Goal: Task Accomplishment & Management: Manage account settings

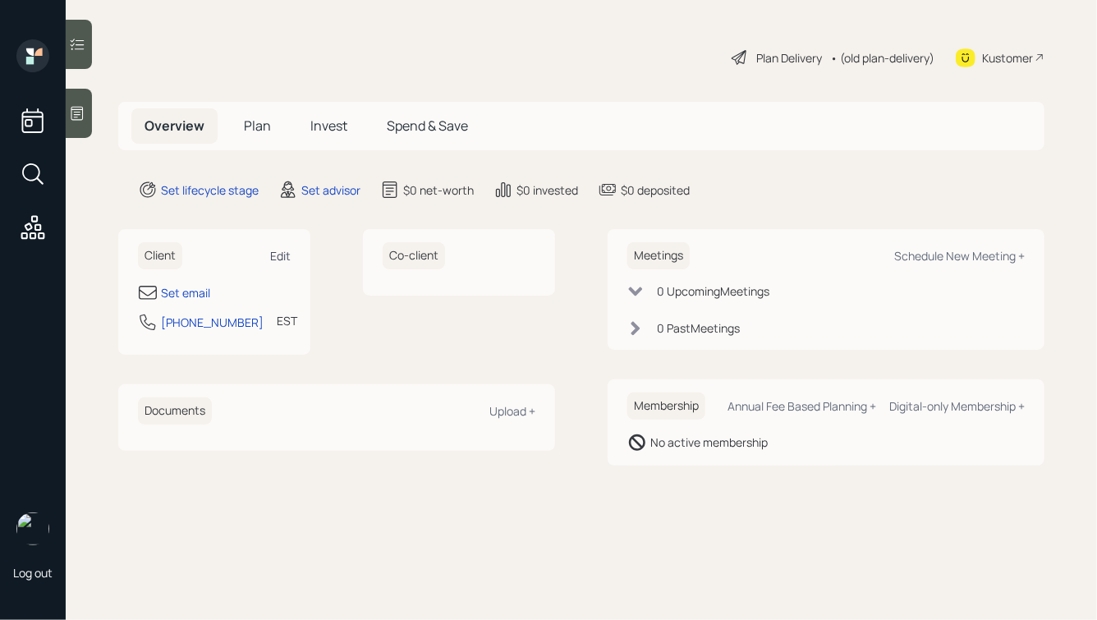
click at [277, 253] on div "Edit" at bounding box center [280, 256] width 21 height 16
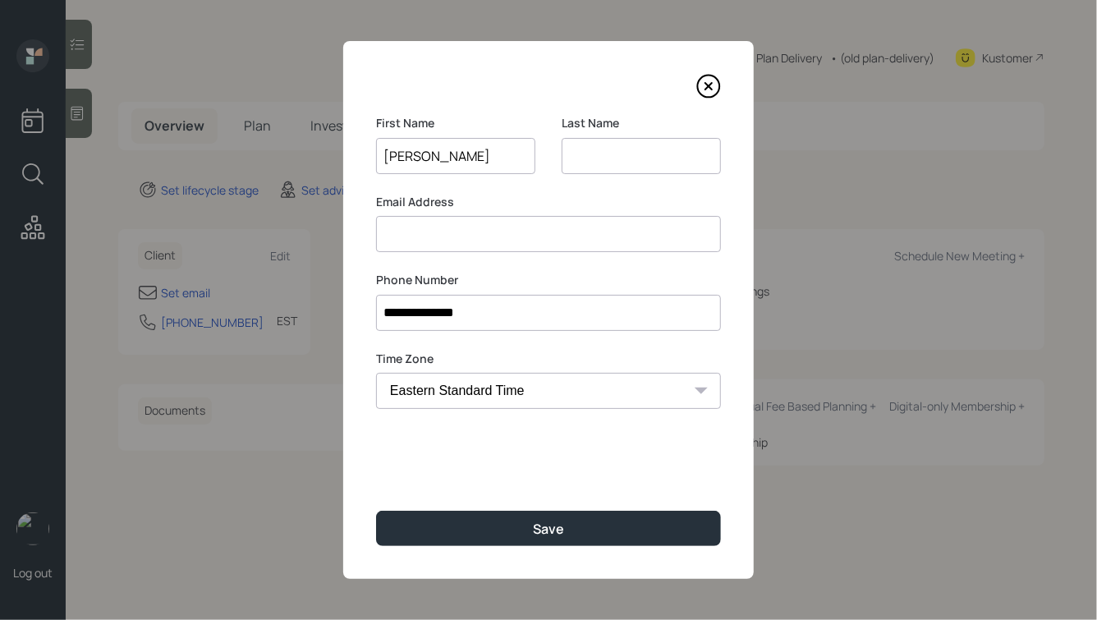
type input "[PERSON_NAME]"
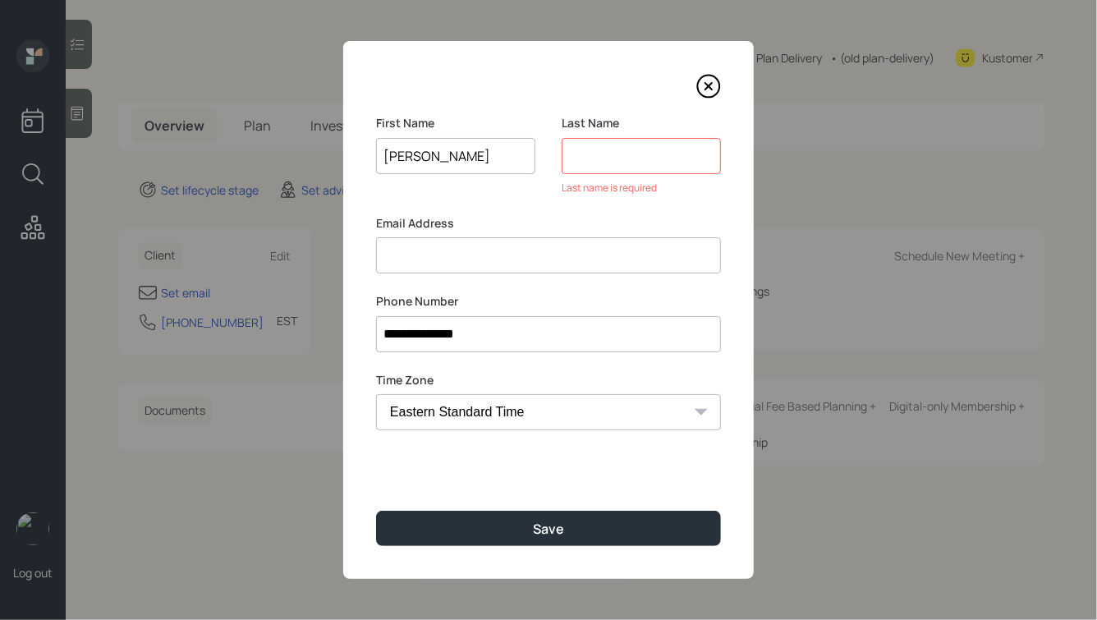
click at [462, 332] on input "**********" at bounding box center [548, 334] width 345 height 36
click at [580, 125] on label "Last Name" at bounding box center [641, 123] width 159 height 16
click at [586, 167] on input at bounding box center [641, 156] width 159 height 36
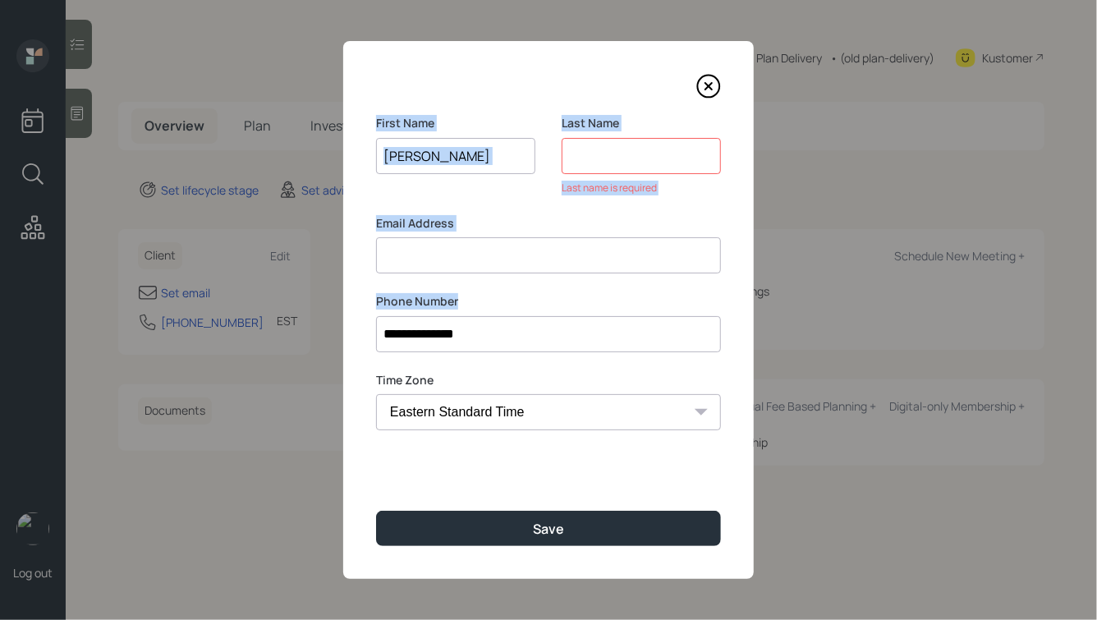
drag, startPoint x: 369, startPoint y: 111, endPoint x: 515, endPoint y: 294, distance: 233.7
click at [515, 294] on div "**********" at bounding box center [548, 310] width 410 height 538
click at [484, 306] on label "Phone Number" at bounding box center [548, 301] width 345 height 16
drag, startPoint x: 507, startPoint y: 308, endPoint x: 387, endPoint y: 96, distance: 243.4
click at [388, 96] on div "**********" at bounding box center [548, 310] width 410 height 538
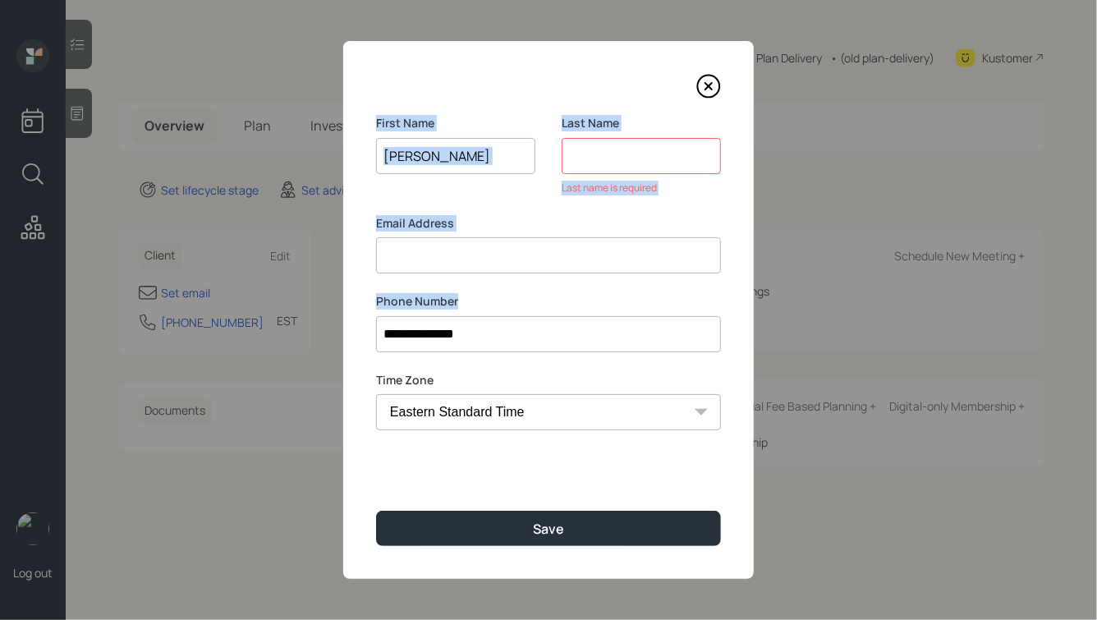
click at [431, 132] on div "First Name Nicholas" at bounding box center [455, 144] width 159 height 59
drag, startPoint x: 461, startPoint y: 232, endPoint x: 405, endPoint y: 115, distance: 130.3
click at [0, 0] on form "**********" at bounding box center [0, 0] width 0 height 0
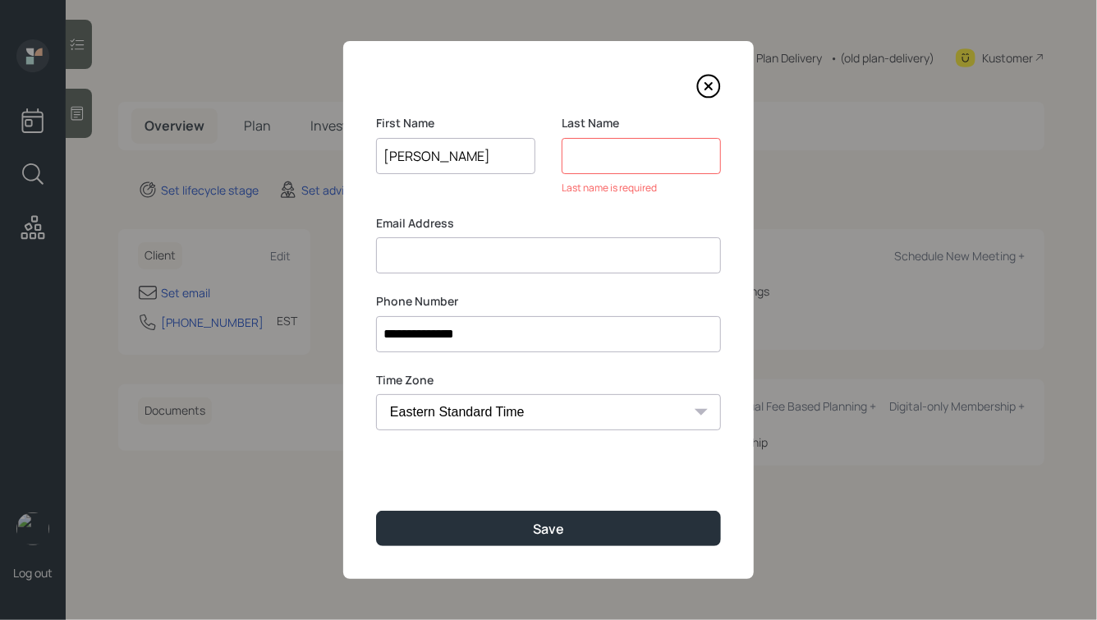
click at [383, 114] on div "**********" at bounding box center [548, 310] width 410 height 538
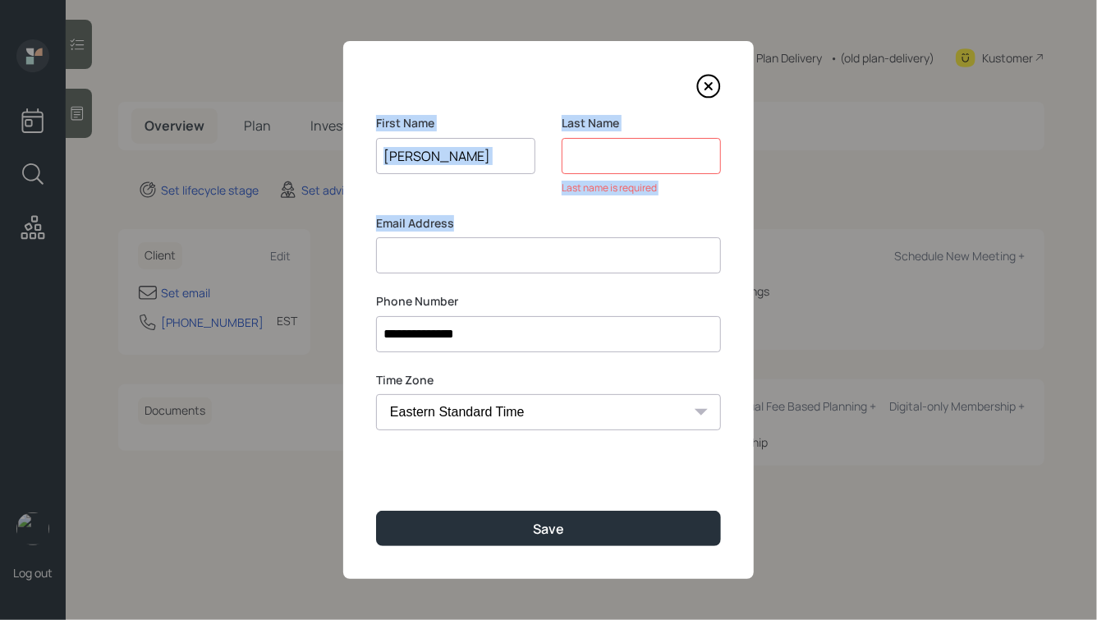
drag, startPoint x: 376, startPoint y: 115, endPoint x: 468, endPoint y: 223, distance: 142.1
click at [0, 0] on form "**********" at bounding box center [0, 0] width 0 height 0
click at [468, 223] on label "Email Address" at bounding box center [548, 223] width 345 height 16
drag, startPoint x: 680, startPoint y: 193, endPoint x: 424, endPoint y: 86, distance: 277.5
click at [424, 86] on div "**********" at bounding box center [548, 310] width 410 height 538
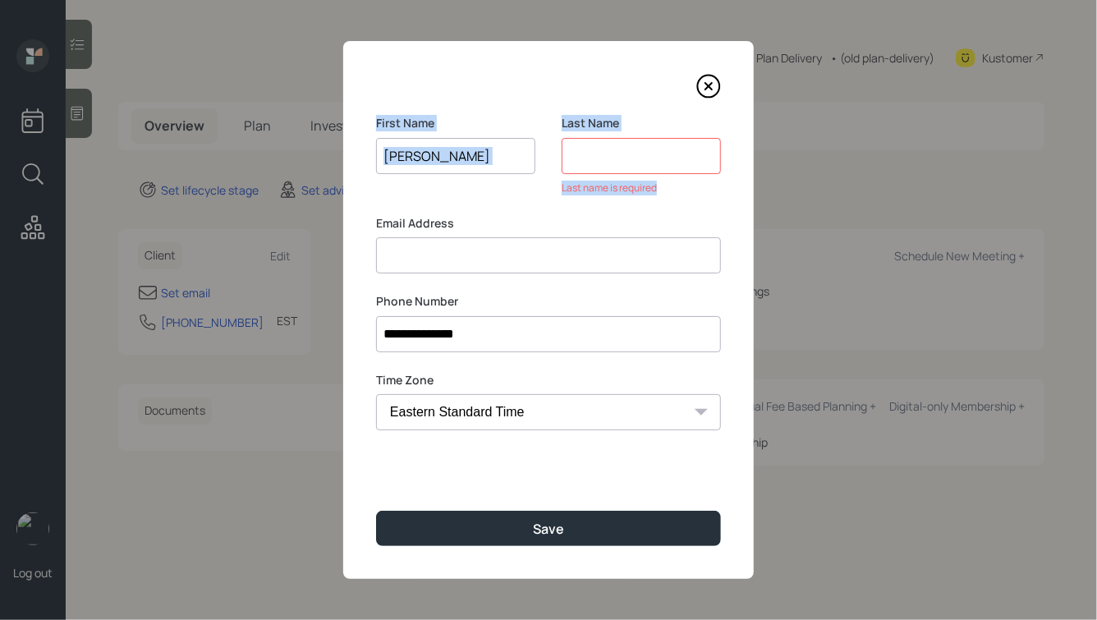
click at [415, 121] on label "First Name" at bounding box center [455, 123] width 159 height 16
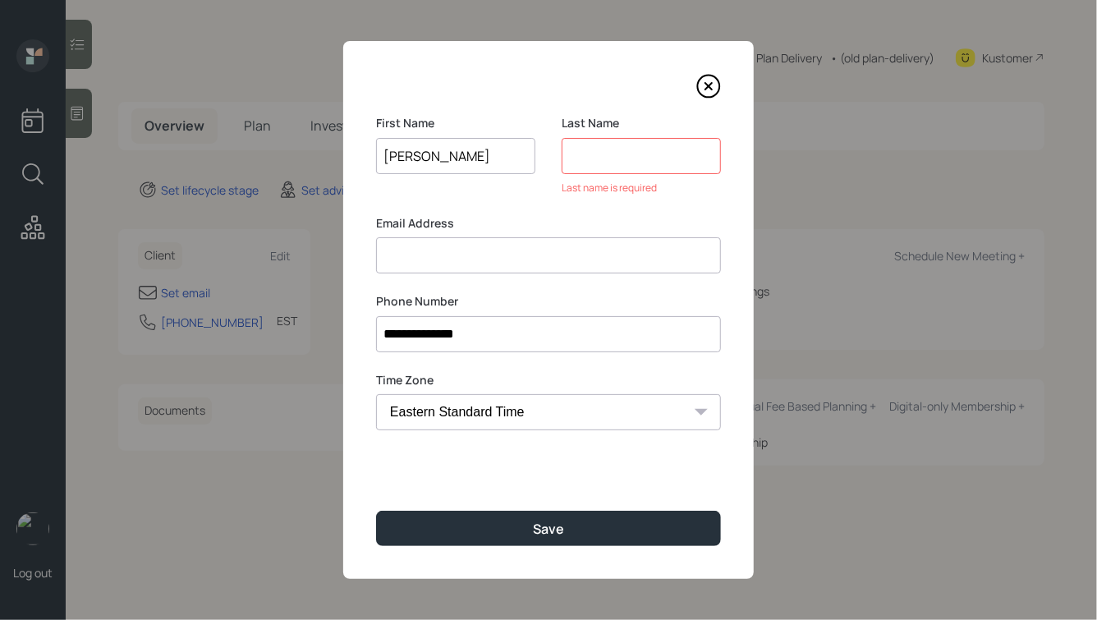
click at [585, 162] on input at bounding box center [641, 156] width 159 height 36
drag, startPoint x: 630, startPoint y: 125, endPoint x: 404, endPoint y: 118, distance: 225.9
click at [404, 118] on div "First Name Nicholas Last Name Last name is required" at bounding box center [548, 165] width 345 height 100
click at [404, 118] on label "First Name" at bounding box center [455, 123] width 159 height 16
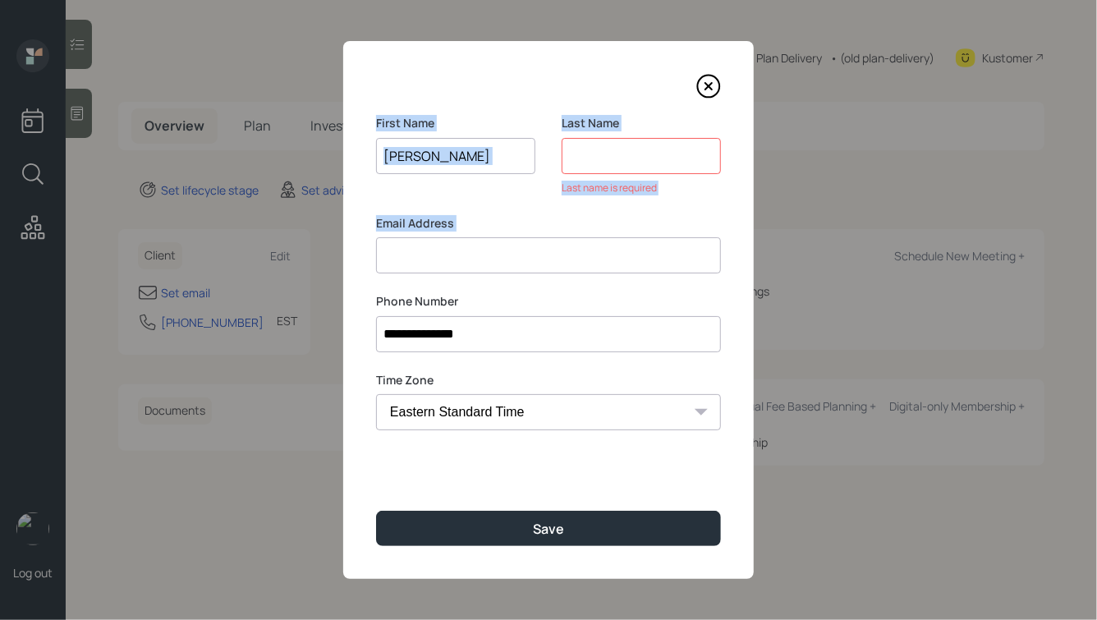
drag, startPoint x: 368, startPoint y: 116, endPoint x: 548, endPoint y: 293, distance: 252.5
click at [548, 293] on div "**********" at bounding box center [548, 310] width 410 height 538
click at [478, 298] on label "Phone Number" at bounding box center [548, 301] width 345 height 16
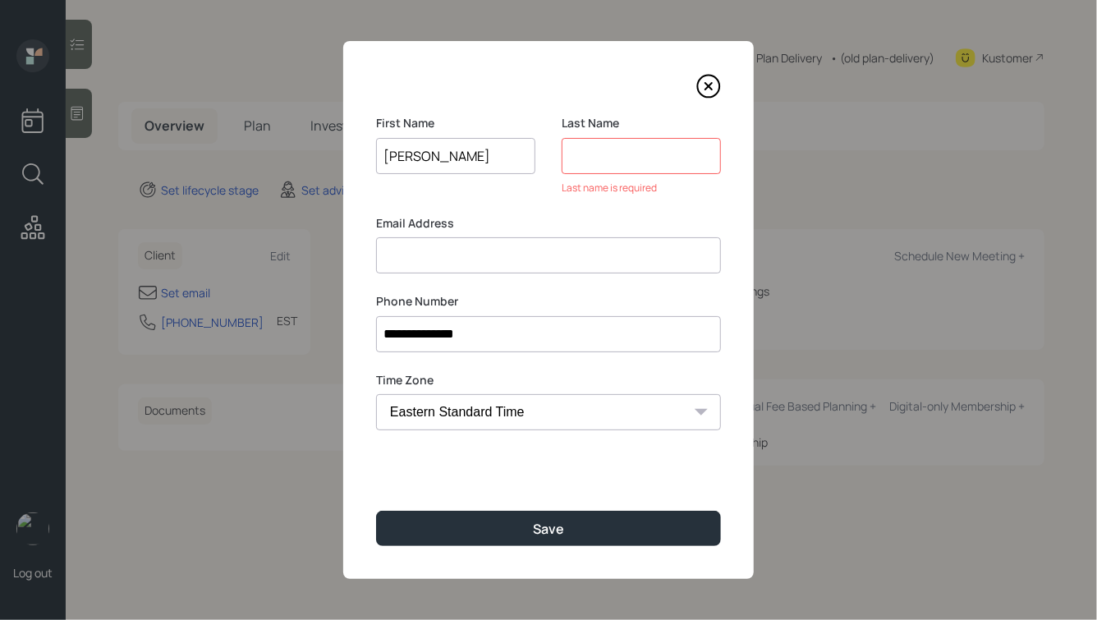
click at [582, 149] on input at bounding box center [641, 156] width 159 height 36
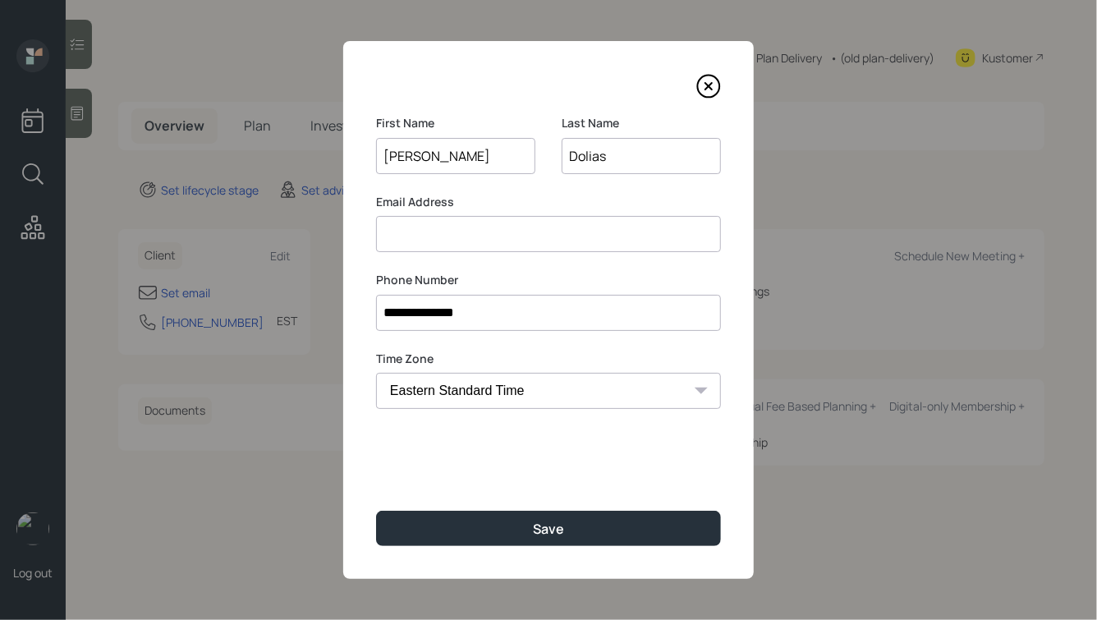
type input "Dolias"
type input "[EMAIL_ADDRESS][DOMAIN_NAME]"
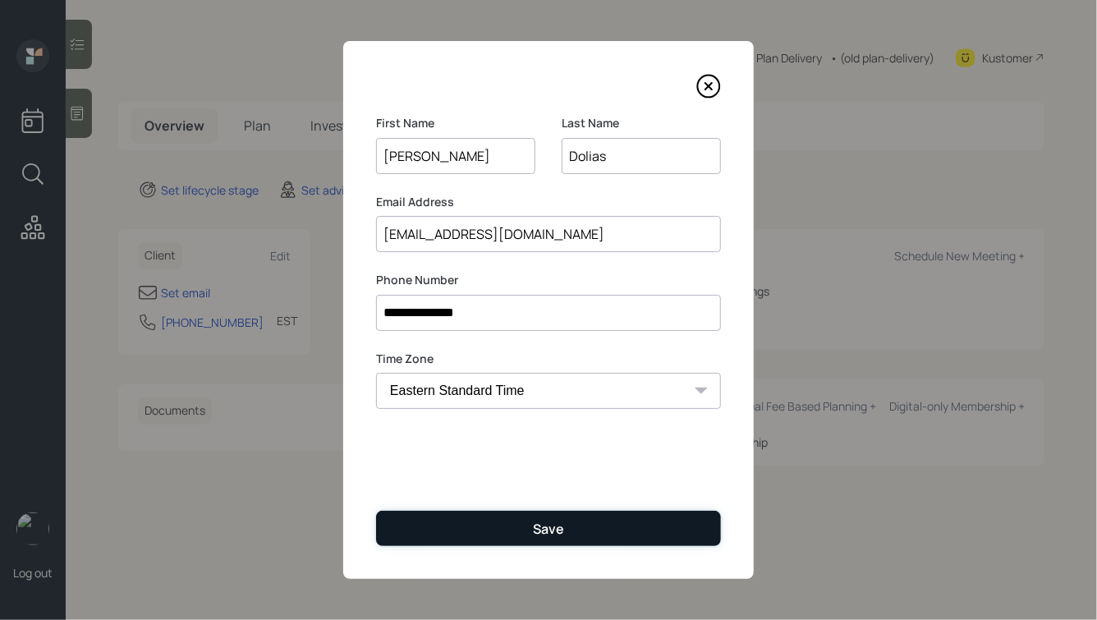
click at [533, 531] on div "Save" at bounding box center [548, 529] width 31 height 18
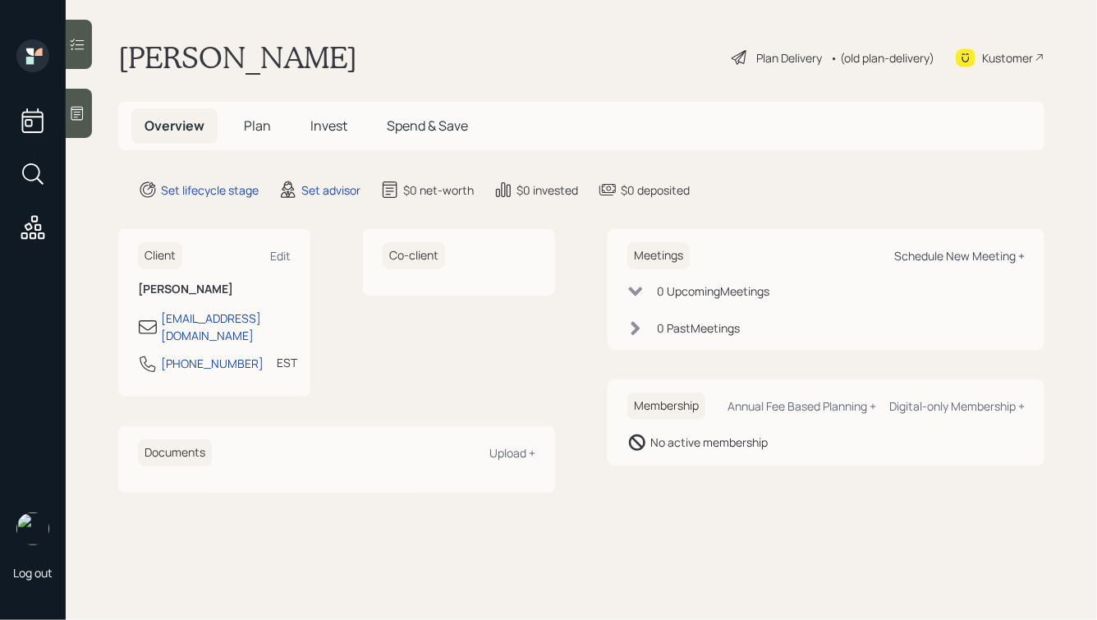
click at [936, 258] on div "Schedule New Meeting +" at bounding box center [959, 256] width 131 height 16
select select "round-[PERSON_NAME]"
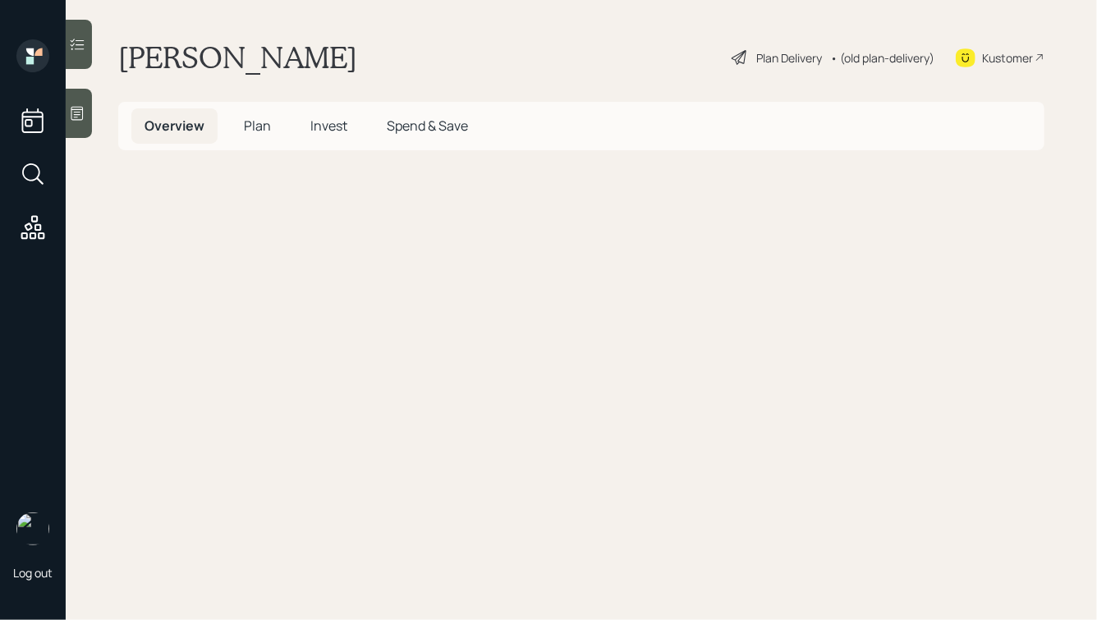
select select "round-[PERSON_NAME]"
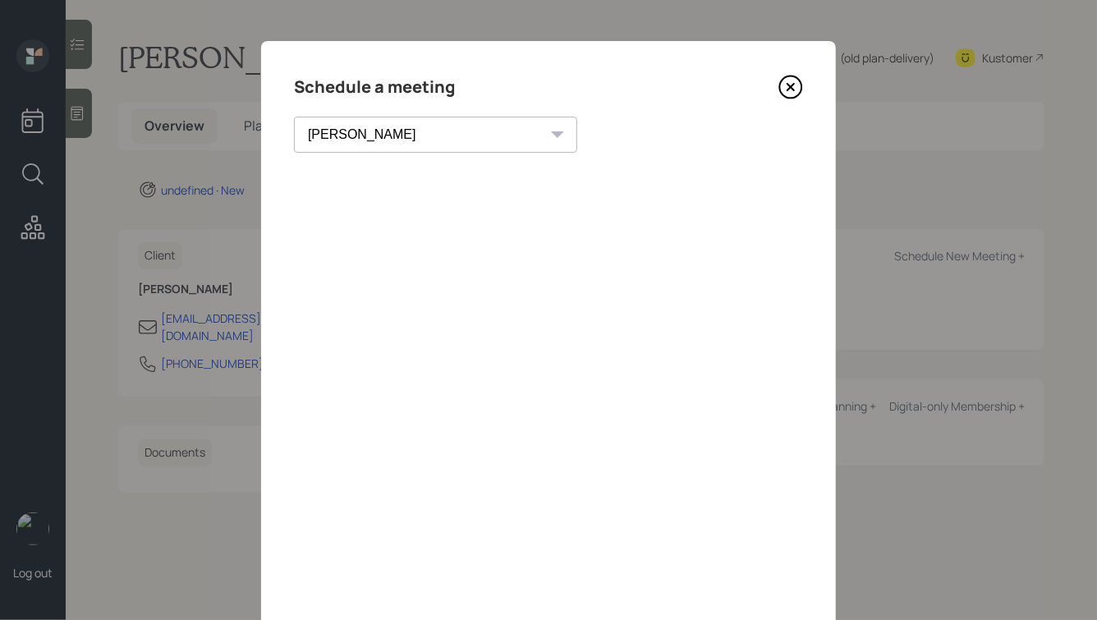
click at [800, 86] on icon at bounding box center [790, 87] width 25 height 25
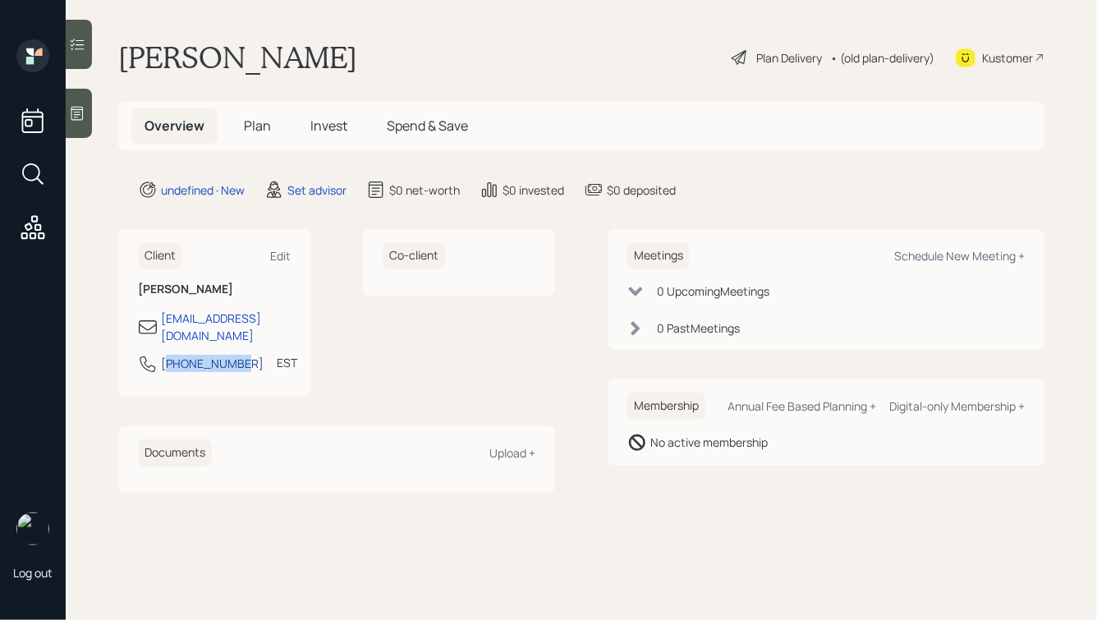
drag, startPoint x: 239, startPoint y: 348, endPoint x: 166, endPoint y: 349, distance: 73.1
click at [166, 354] on div "732-239-7046 EST Currently 6:29 PM" at bounding box center [214, 369] width 153 height 30
click at [166, 355] on div "[PHONE_NUMBER]" at bounding box center [212, 363] width 103 height 17
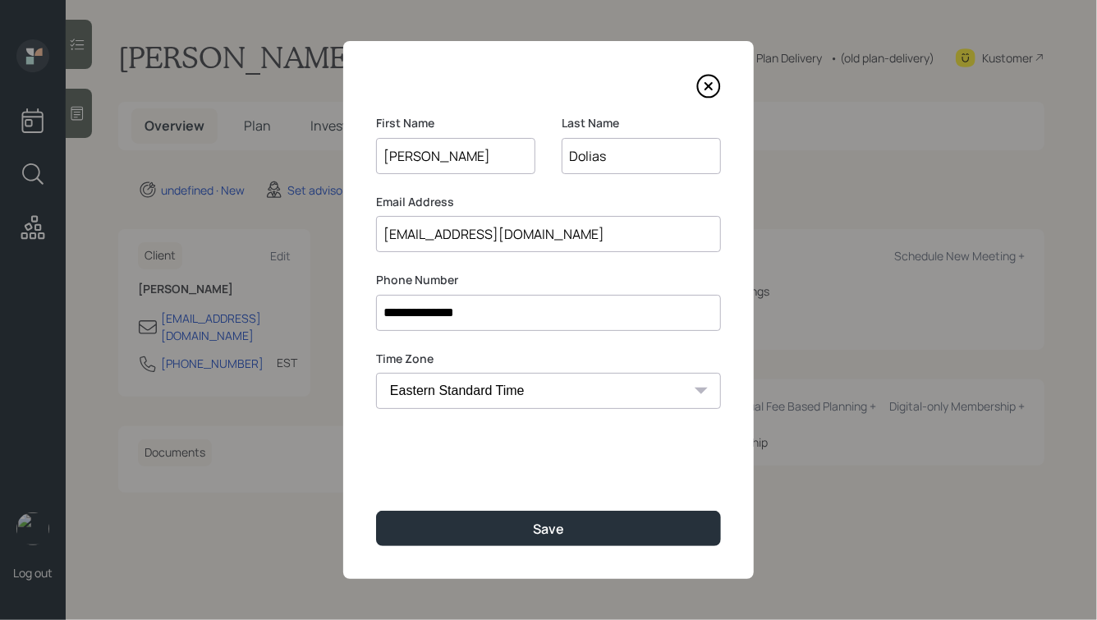
click at [470, 315] on input "**********" at bounding box center [548, 313] width 345 height 36
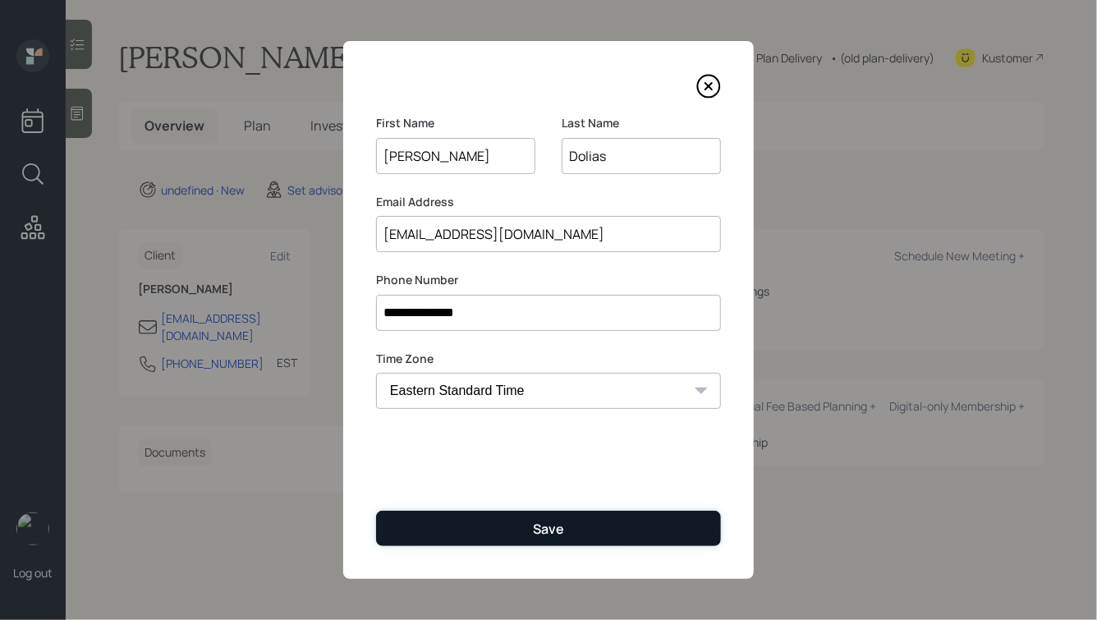
click at [547, 520] on div "Save" at bounding box center [548, 529] width 31 height 18
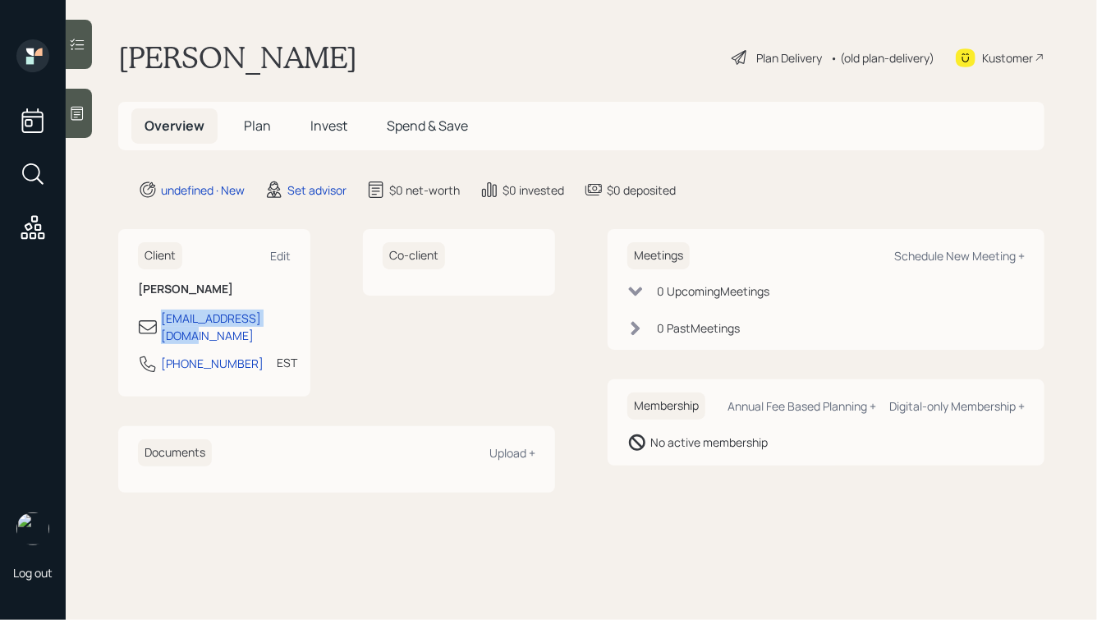
drag, startPoint x: 288, startPoint y: 321, endPoint x: 139, endPoint y: 312, distance: 149.7
click at [139, 312] on div "[EMAIL_ADDRESS][DOMAIN_NAME]" at bounding box center [214, 326] width 153 height 34
copy div "[EMAIL_ADDRESS][DOMAIN_NAME]"
drag, startPoint x: 240, startPoint y: 348, endPoint x: 163, endPoint y: 349, distance: 77.2
click at [163, 354] on div "732-239-7046 EST Currently 6:30 PM" at bounding box center [214, 369] width 153 height 30
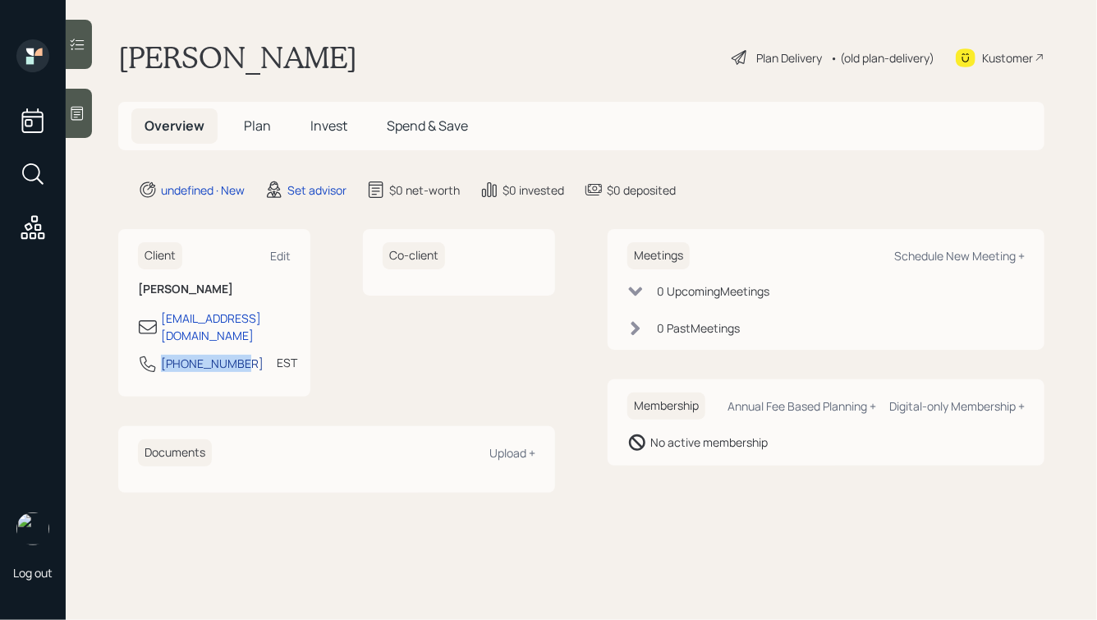
copy div "[PHONE_NUMBER]"
click at [944, 259] on div "Schedule New Meeting +" at bounding box center [959, 256] width 131 height 16
select select "round-[PERSON_NAME]"
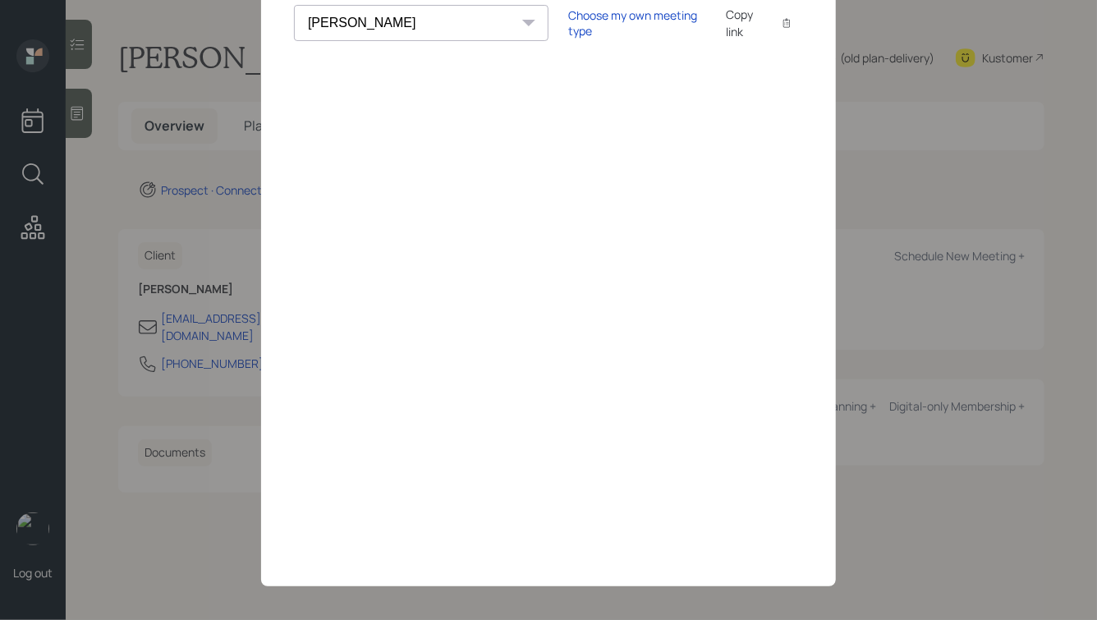
scroll to position [118, 0]
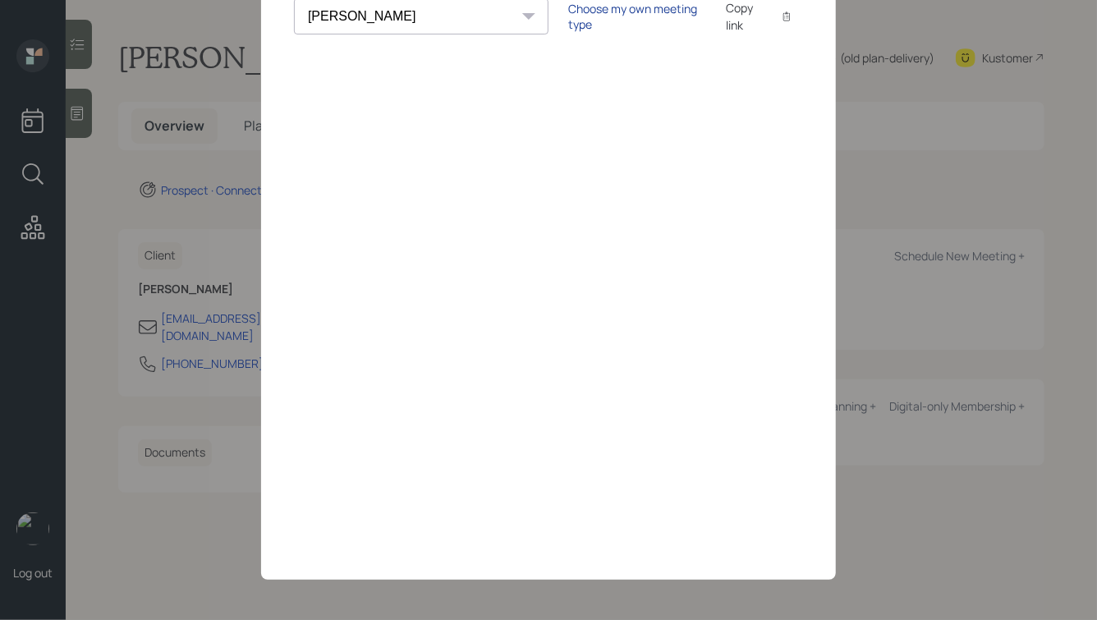
click at [568, 17] on div "Choose my own meeting type" at bounding box center [637, 16] width 138 height 31
